Goal: Use online tool/utility: Utilize a website feature to perform a specific function

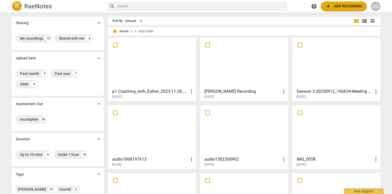
click at [118, 79] on div at bounding box center [152, 62] width 84 height 47
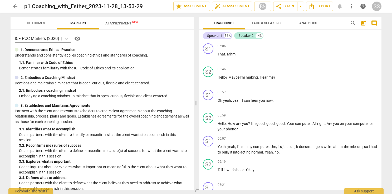
click at [33, 22] on span "Outcomes" at bounding box center [36, 23] width 18 height 4
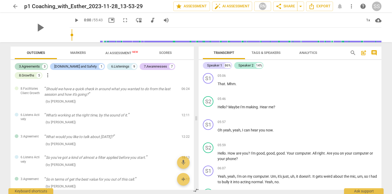
click at [116, 53] on span "AI Assessment New" at bounding box center [121, 53] width 33 height 4
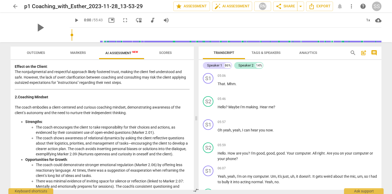
scroll to position [184, 0]
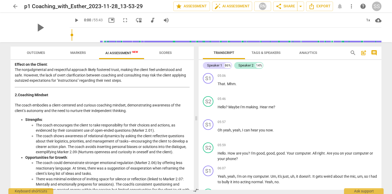
click at [377, 8] on div "SS" at bounding box center [376, 6] width 9 height 9
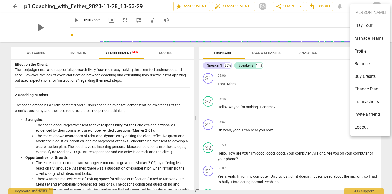
click at [364, 62] on li "Balance" at bounding box center [370, 64] width 40 height 13
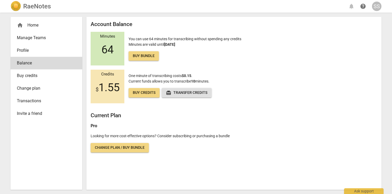
click at [29, 23] on div "home Home" at bounding box center [44, 25] width 55 height 6
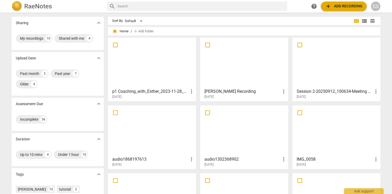
click at [336, 6] on span "add Add recording" at bounding box center [343, 6] width 37 height 6
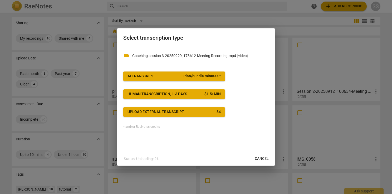
click at [159, 75] on span "AI Transcript Plan/bundle minutes *" at bounding box center [173, 76] width 93 height 5
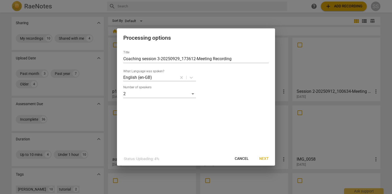
click at [263, 159] on span "Next" at bounding box center [263, 158] width 9 height 5
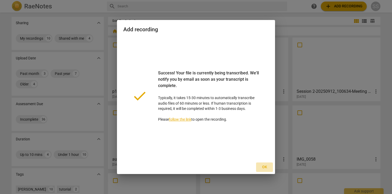
click at [264, 168] on span "Ok" at bounding box center [264, 167] width 8 height 5
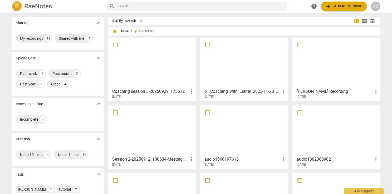
click at [183, 69] on div at bounding box center [152, 62] width 84 height 47
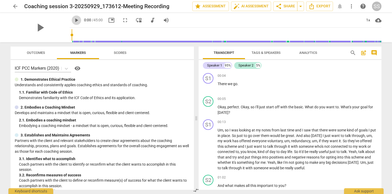
click at [73, 21] on span "play_arrow" at bounding box center [76, 20] width 6 height 6
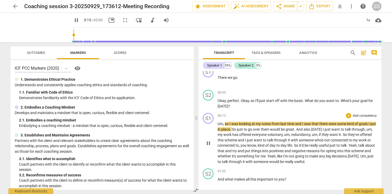
scroll to position [26, 0]
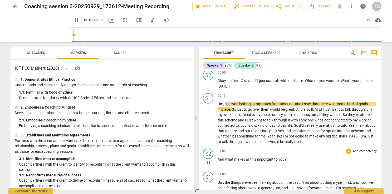
click at [207, 162] on span "pause" at bounding box center [208, 162] width 6 height 6
click at [207, 162] on span "play_arrow" at bounding box center [208, 162] width 6 height 6
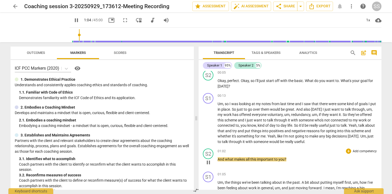
click at [208, 162] on span "pause" at bounding box center [208, 162] width 6 height 6
type input "65"
click at [243, 8] on span "auto_fix_high AI Assessment" at bounding box center [250, 6] width 35 height 6
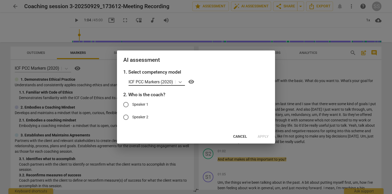
click at [177, 83] on div at bounding box center [179, 82] width 9 height 8
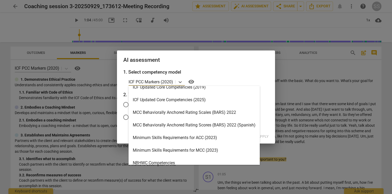
scroll to position [132, 0]
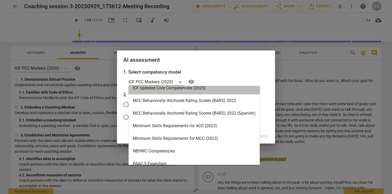
click at [198, 89] on div "ICF Updated Core Competencies (2025)" at bounding box center [193, 88] width 131 height 13
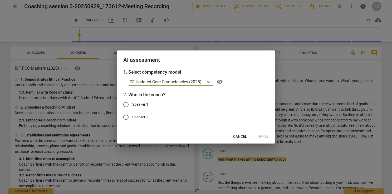
click at [142, 115] on span "Speaker 2" at bounding box center [140, 117] width 16 height 6
click at [132, 115] on input "Speaker 2" at bounding box center [125, 117] width 13 height 13
radio input "true"
click at [263, 137] on span "Apply" at bounding box center [262, 136] width 11 height 5
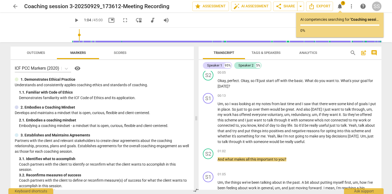
click at [375, 8] on div "SS" at bounding box center [376, 6] width 9 height 9
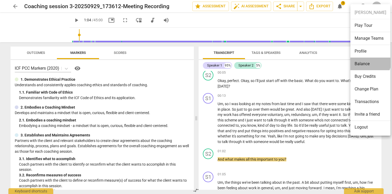
click at [369, 63] on li "Balance" at bounding box center [370, 64] width 40 height 13
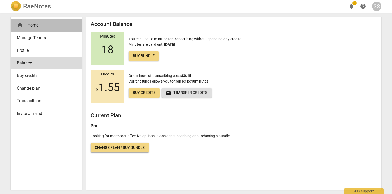
click at [41, 22] on div "home Home" at bounding box center [44, 25] width 55 height 6
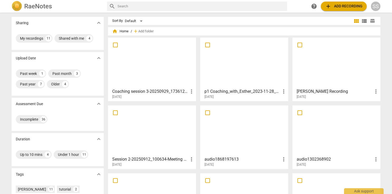
click at [148, 54] on div at bounding box center [152, 62] width 84 height 47
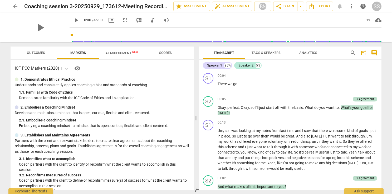
click at [122, 56] on span "AI Assessment New" at bounding box center [121, 53] width 45 height 8
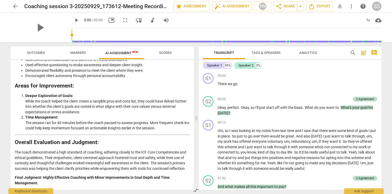
scroll to position [893, 0]
click at [41, 50] on span "Outcomes" at bounding box center [36, 52] width 31 height 7
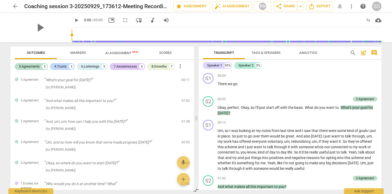
click at [76, 56] on span "Markers" at bounding box center [78, 52] width 28 height 7
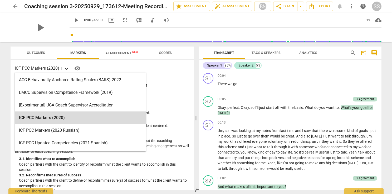
click at [67, 70] on icon at bounding box center [66, 68] width 5 height 5
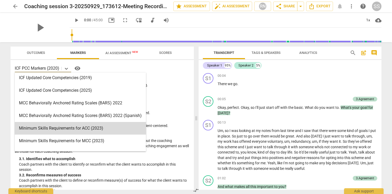
scroll to position [105, 0]
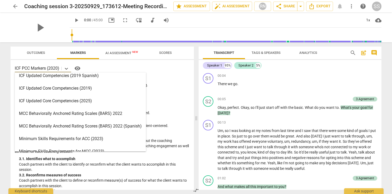
click at [80, 103] on div "ICF Updated Core Competencies (2025)" at bounding box center [80, 101] width 131 height 13
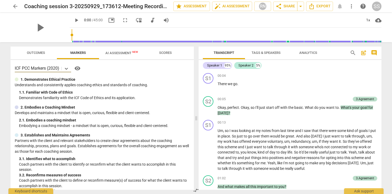
click at [122, 54] on span "AI Assessment New" at bounding box center [121, 53] width 33 height 4
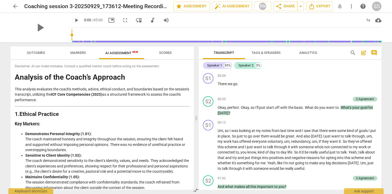
click at [81, 52] on span "Markers" at bounding box center [78, 53] width 16 height 4
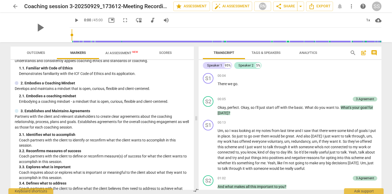
scroll to position [53, 0]
